Goal: Check status: Check status

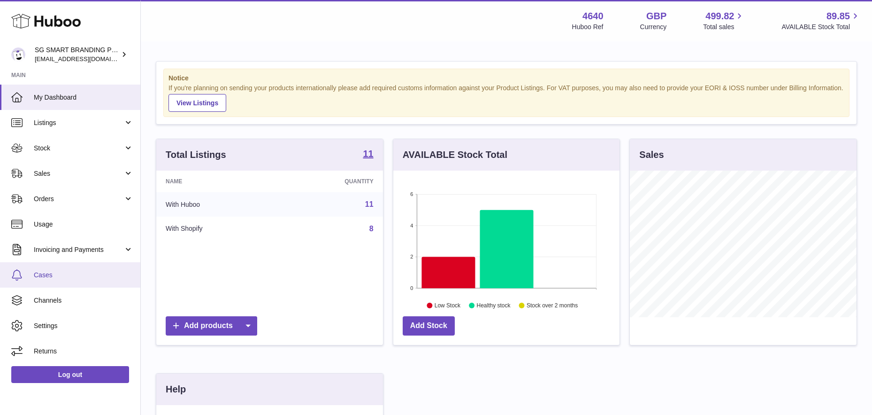
scroll to position [147, 226]
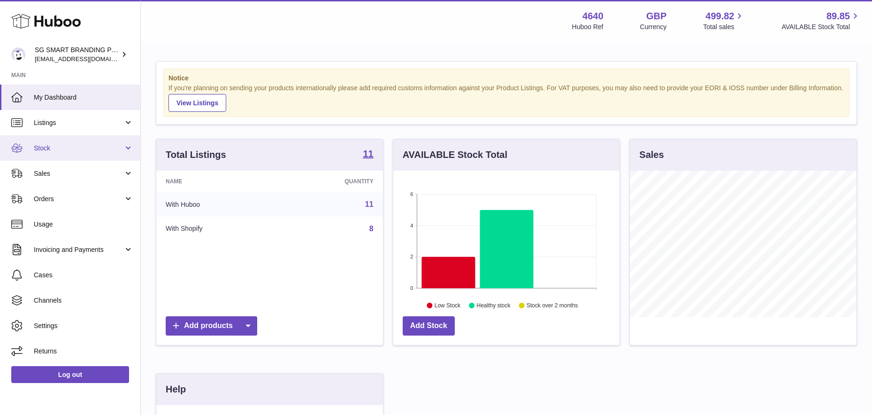
click at [72, 141] on link "Stock" at bounding box center [70, 147] width 140 height 25
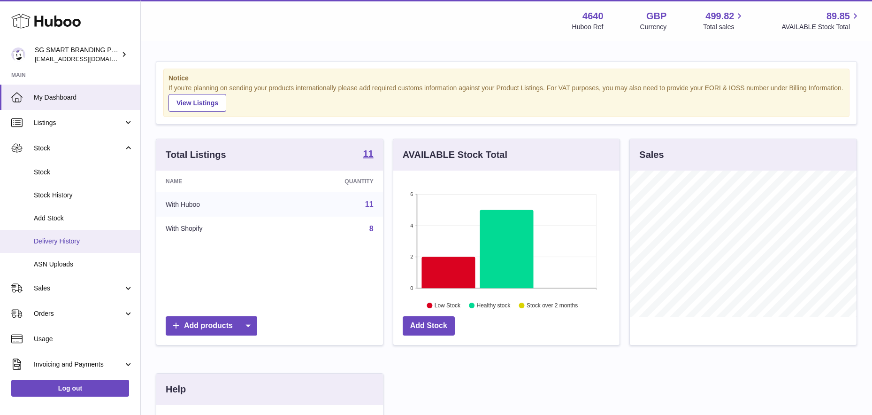
click at [63, 241] on span "Delivery History" at bounding box center [84, 241] width 100 height 9
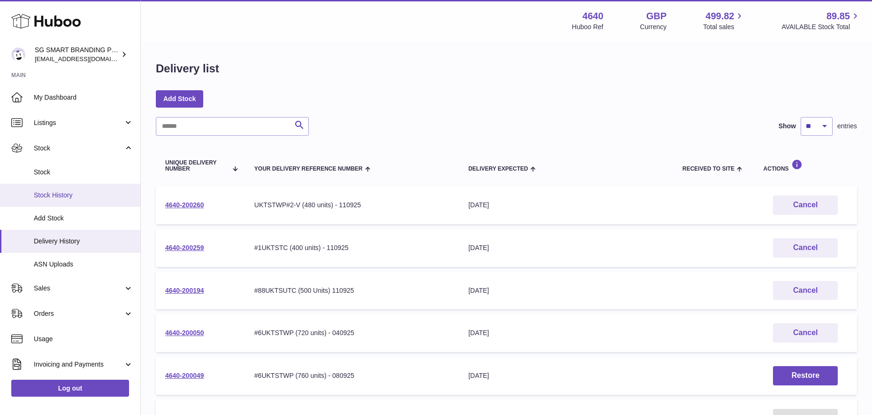
click at [70, 192] on span "Stock History" at bounding box center [84, 195] width 100 height 9
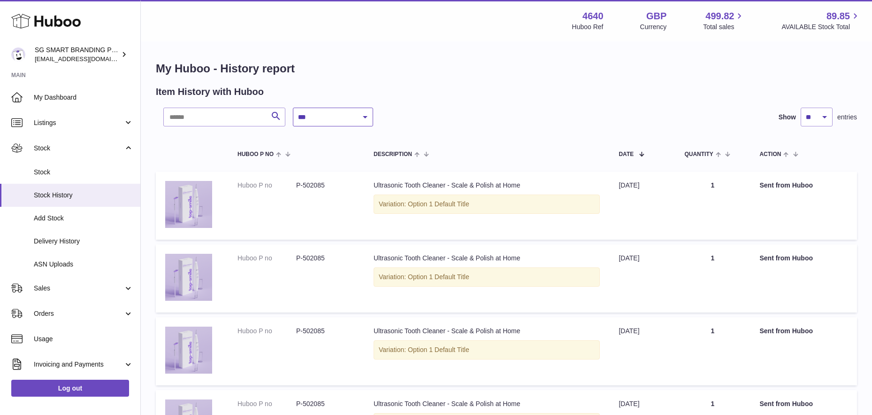
click at [327, 119] on select "**********" at bounding box center [333, 117] width 80 height 19
select select "*"
click at [293, 108] on select "**********" at bounding box center [333, 117] width 80 height 19
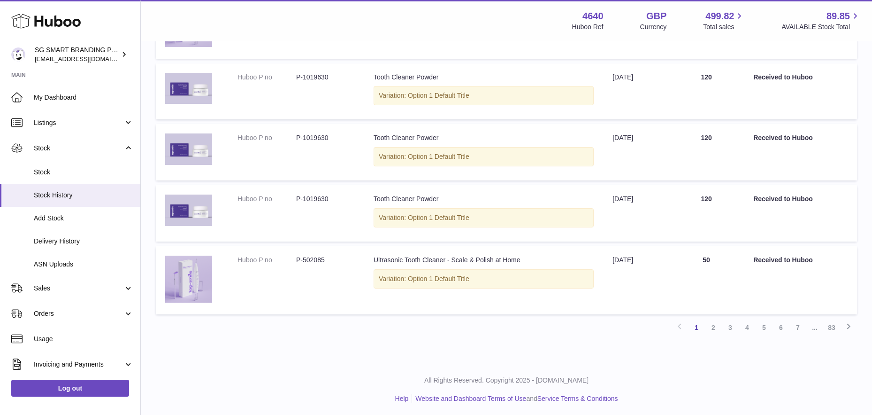
scroll to position [547, 0]
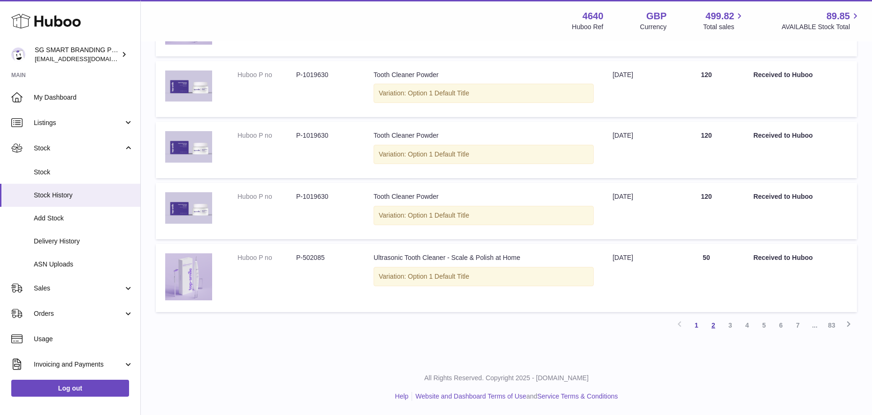
click at [715, 327] on link "2" at bounding box center [713, 324] width 17 height 17
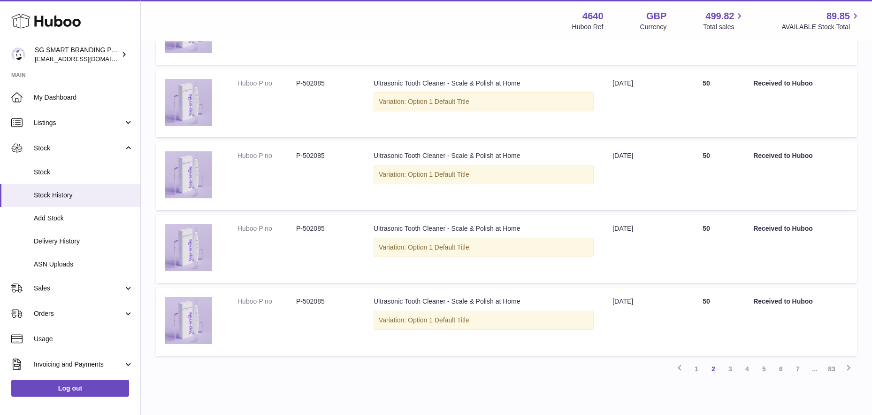
scroll to position [582, 0]
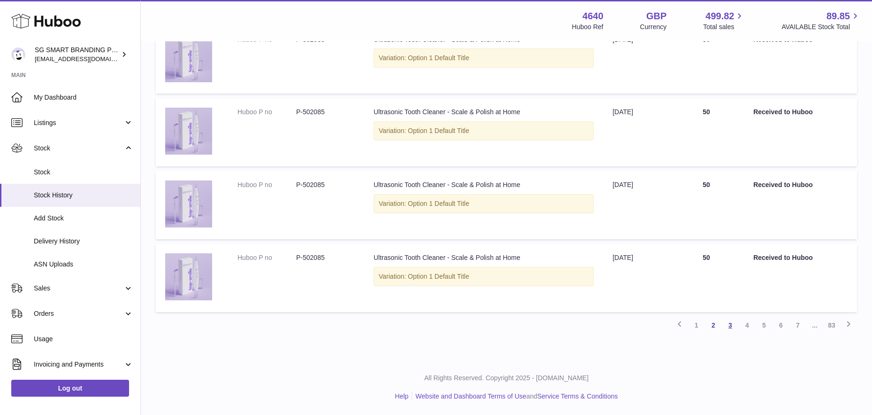
click at [733, 323] on link "3" at bounding box center [730, 324] width 17 height 17
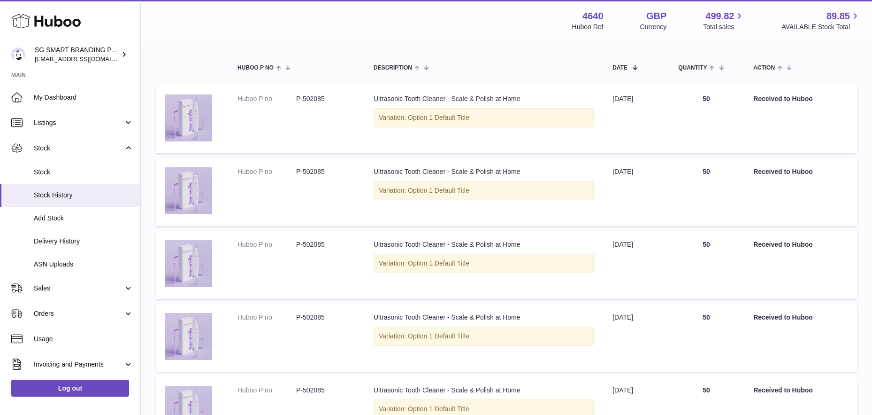
scroll to position [79, 0]
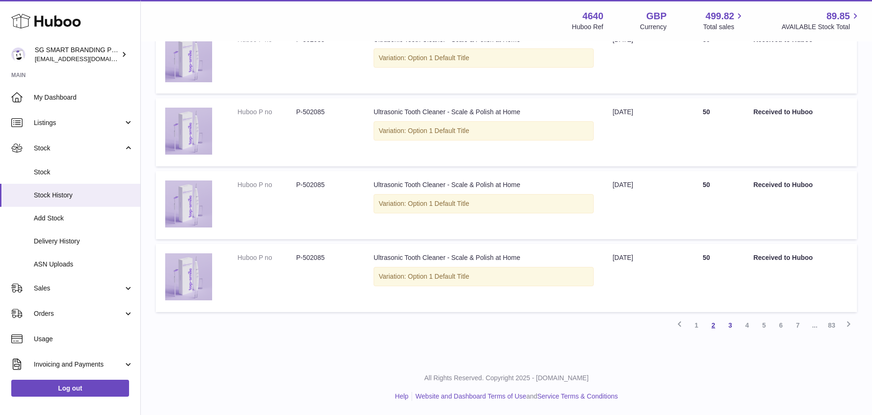
click at [710, 328] on link "2" at bounding box center [713, 324] width 17 height 17
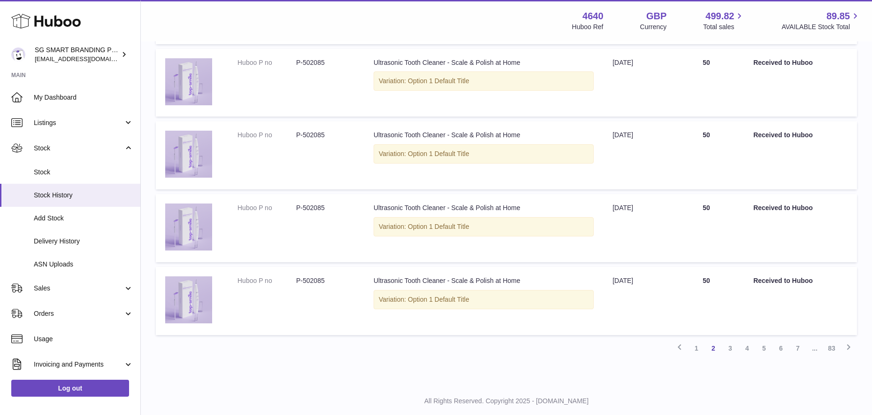
scroll to position [582, 0]
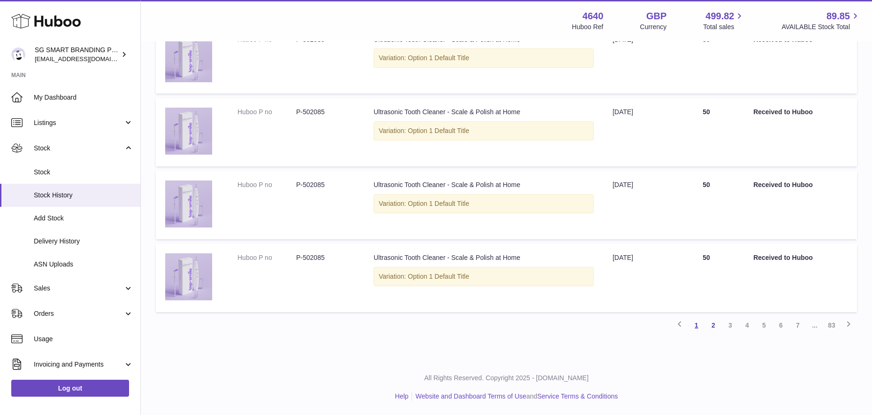
click at [696, 324] on link "1" at bounding box center [696, 324] width 17 height 17
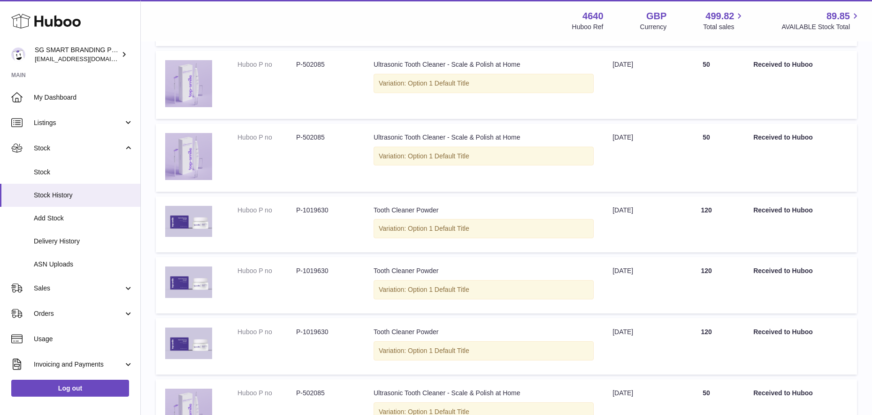
scroll to position [547, 0]
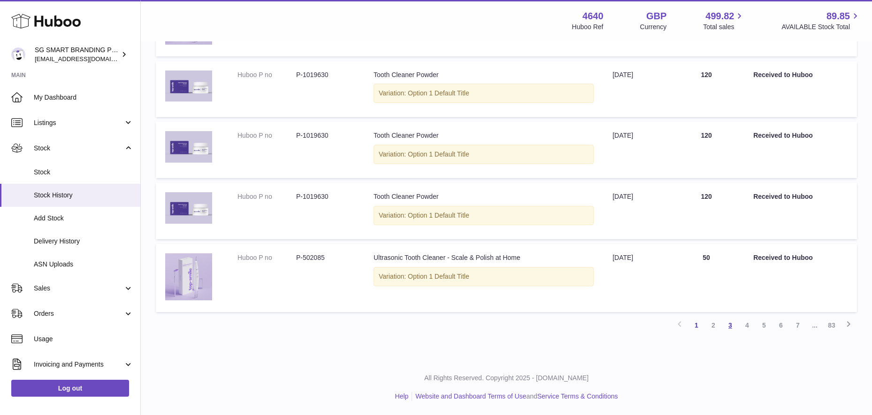
click at [728, 326] on link "3" at bounding box center [730, 324] width 17 height 17
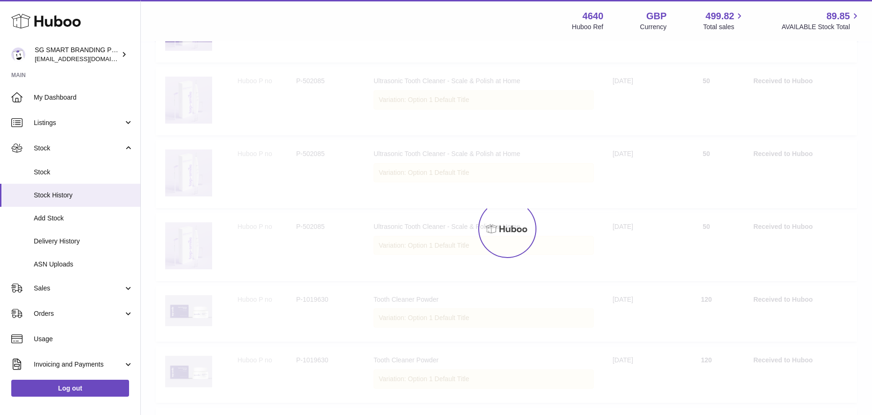
scroll to position [42, 0]
